Goal: Task Accomplishment & Management: Use online tool/utility

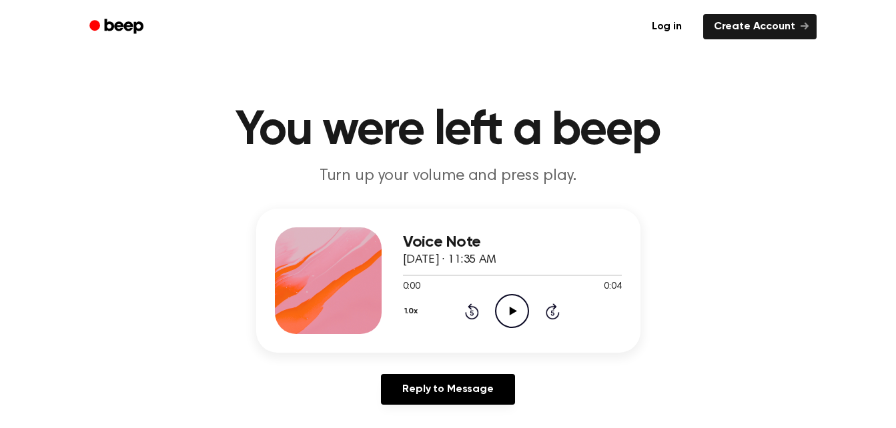
click at [513, 312] on icon at bounding box center [513, 311] width 7 height 9
click at [507, 318] on icon "Play Audio" at bounding box center [512, 311] width 34 height 34
click at [507, 318] on icon "Pause Audio" at bounding box center [512, 311] width 34 height 34
click at [510, 318] on icon "Play Audio" at bounding box center [512, 311] width 34 height 34
click at [515, 318] on icon "Play Audio" at bounding box center [512, 311] width 34 height 34
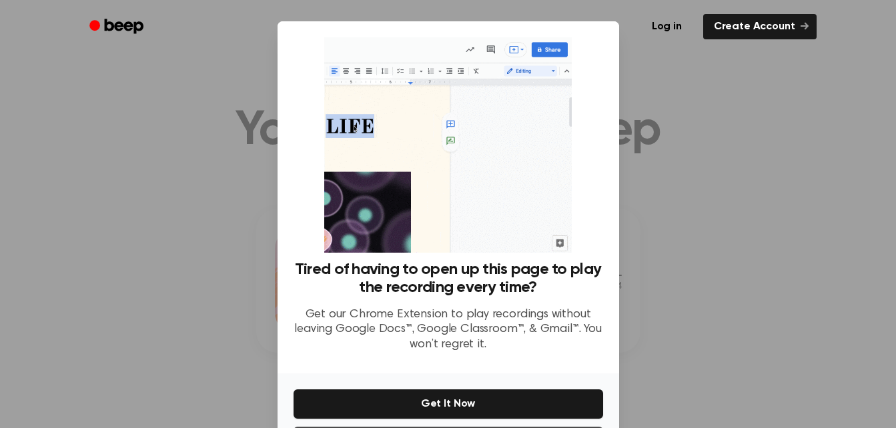
click at [690, 343] on div at bounding box center [448, 214] width 896 height 428
click at [693, 288] on div at bounding box center [448, 214] width 896 height 428
click at [695, 289] on div at bounding box center [448, 214] width 896 height 428
click at [681, 131] on div at bounding box center [448, 214] width 896 height 428
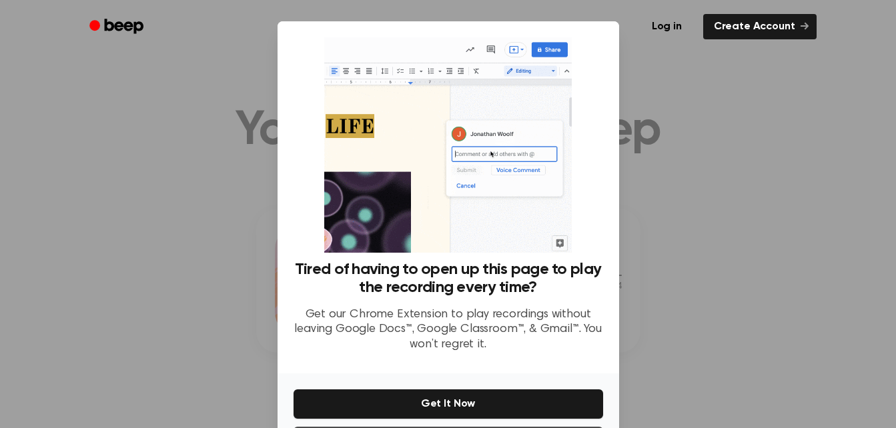
click at [681, 131] on div at bounding box center [448, 214] width 896 height 428
drag, startPoint x: 681, startPoint y: 131, endPoint x: 608, endPoint y: 9, distance: 142.5
click at [678, 129] on div at bounding box center [448, 214] width 896 height 428
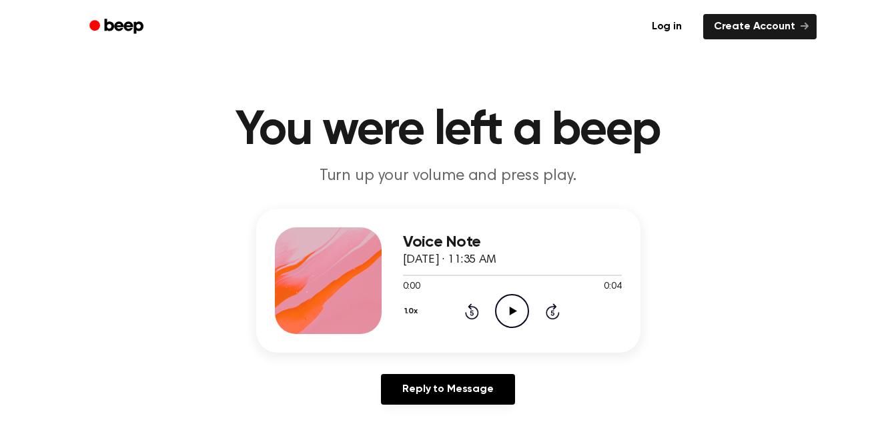
click at [513, 309] on icon "Play Audio" at bounding box center [512, 311] width 34 height 34
click at [511, 312] on icon at bounding box center [513, 311] width 7 height 9
click at [505, 299] on icon "Play Audio" at bounding box center [512, 311] width 34 height 34
click at [507, 316] on icon "Play Audio" at bounding box center [512, 311] width 34 height 34
click at [519, 309] on icon "Play Audio" at bounding box center [512, 311] width 34 height 34
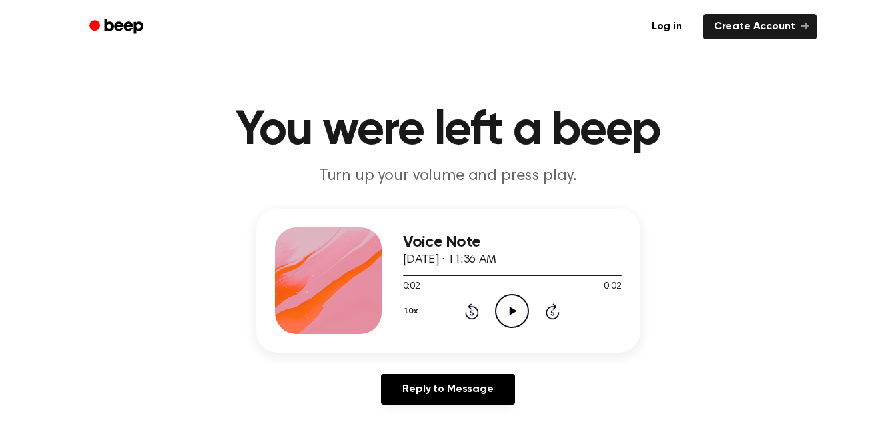
click at [508, 313] on icon "Play Audio" at bounding box center [512, 311] width 34 height 34
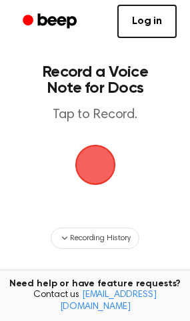
click at [97, 166] on span "button" at bounding box center [95, 164] width 37 height 37
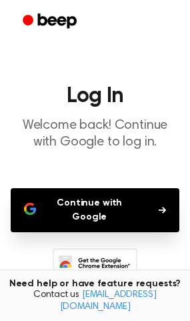
click at [131, 204] on button "Continue with Google" at bounding box center [95, 210] width 169 height 44
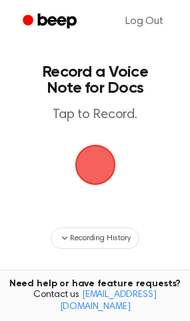
click at [92, 167] on span "button" at bounding box center [95, 164] width 37 height 37
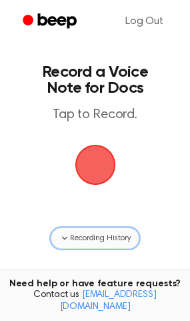
click at [79, 236] on span "Recording History" at bounding box center [100, 238] width 60 height 12
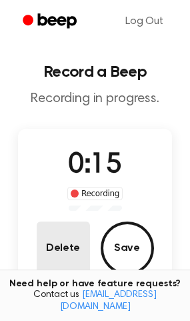
click at [63, 254] on button "Delete" at bounding box center [63, 248] width 53 height 53
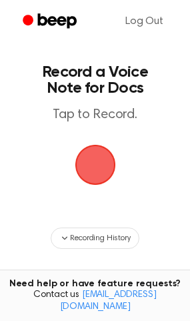
click at [97, 164] on span "button" at bounding box center [95, 164] width 37 height 37
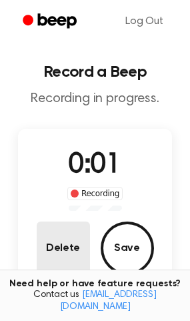
click at [67, 247] on button "Delete" at bounding box center [63, 248] width 53 height 53
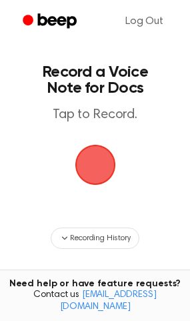
click at [97, 164] on span "button" at bounding box center [95, 164] width 37 height 37
click at [92, 164] on span "button" at bounding box center [95, 164] width 37 height 37
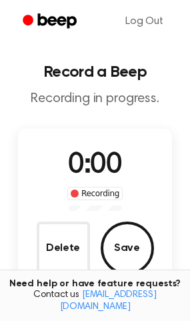
click at [91, 141] on div "0:00 Recording Delete Save" at bounding box center [95, 210] width 155 height 162
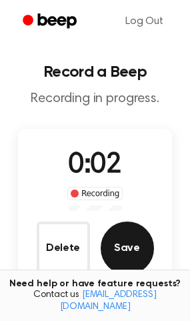
click at [131, 250] on button "Save" at bounding box center [127, 248] width 53 height 53
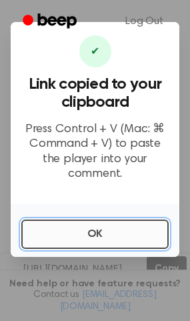
click at [91, 223] on button "OK" at bounding box center [94, 234] width 147 height 29
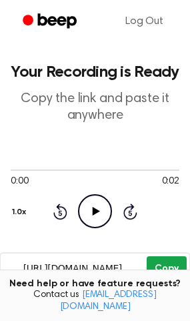
click at [167, 262] on button "Copy" at bounding box center [166, 268] width 39 height 25
click at [149, 260] on button "Copy" at bounding box center [166, 268] width 39 height 25
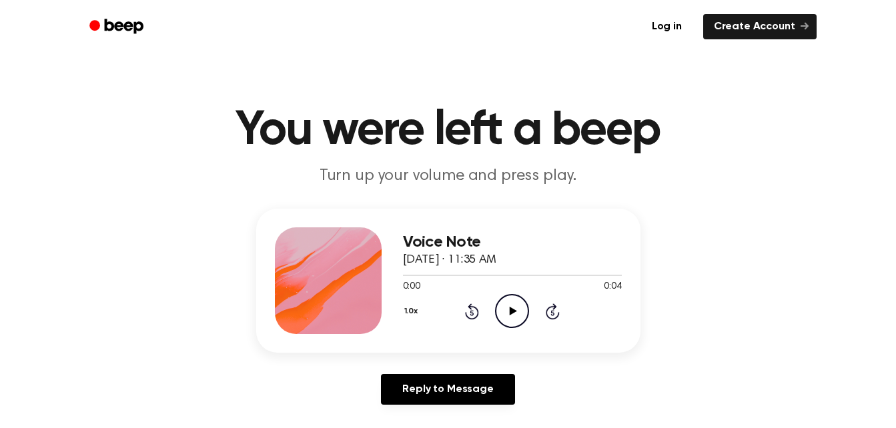
click at [524, 310] on icon "Play Audio" at bounding box center [512, 311] width 34 height 34
click at [519, 308] on icon "Pause Audio" at bounding box center [512, 311] width 34 height 34
click at [514, 308] on icon "Play Audio" at bounding box center [512, 311] width 34 height 34
click at [506, 304] on icon "Play Audio" at bounding box center [512, 311] width 34 height 34
click at [517, 313] on icon "Play Audio" at bounding box center [512, 311] width 34 height 34
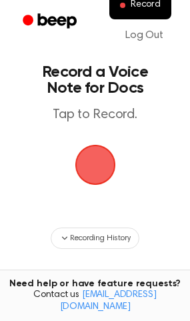
click at [99, 171] on span "button" at bounding box center [94, 164] width 45 height 45
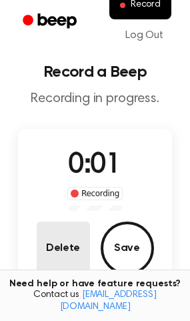
click at [78, 249] on button "Delete" at bounding box center [63, 248] width 53 height 53
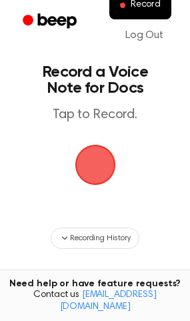
click at [92, 166] on span "button" at bounding box center [94, 164] width 45 height 45
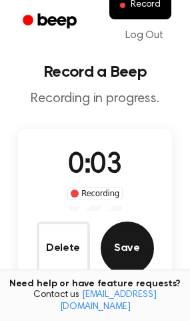
click at [126, 238] on button "Save" at bounding box center [127, 248] width 53 height 53
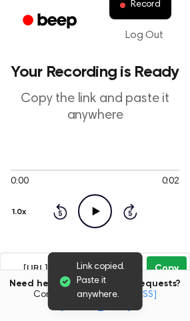
click at [178, 270] on button "Copy" at bounding box center [166, 268] width 39 height 25
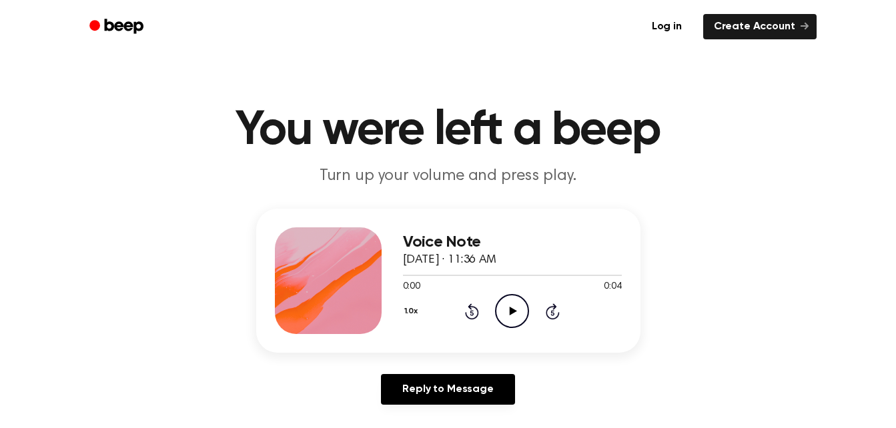
click at [506, 318] on icon "Play Audio" at bounding box center [512, 311] width 34 height 34
click at [509, 304] on icon "Play Audio" at bounding box center [512, 311] width 34 height 34
click at [607, 320] on div "1.0x Rewind 5 seconds Pause Audio Skip 5 seconds" at bounding box center [512, 311] width 219 height 34
